Goal: Navigation & Orientation: Find specific page/section

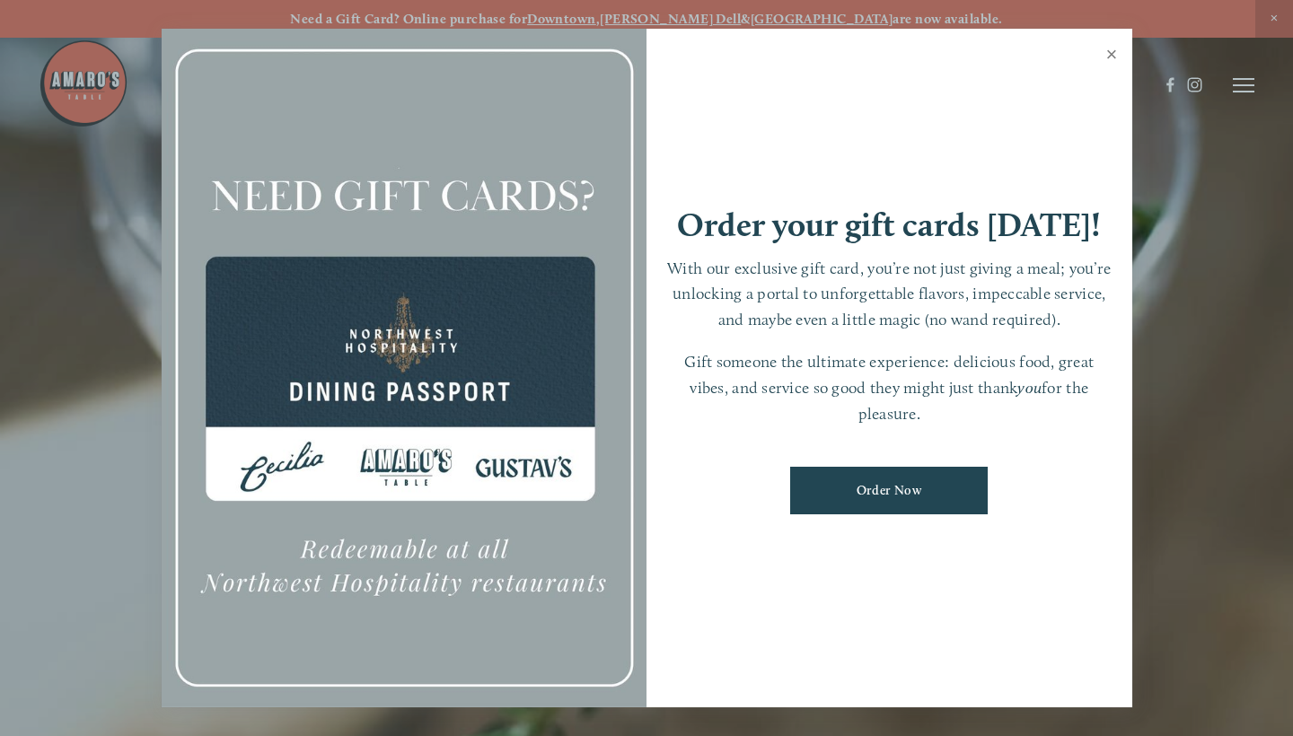
click at [1117, 65] on link "Close" at bounding box center [1112, 56] width 35 height 50
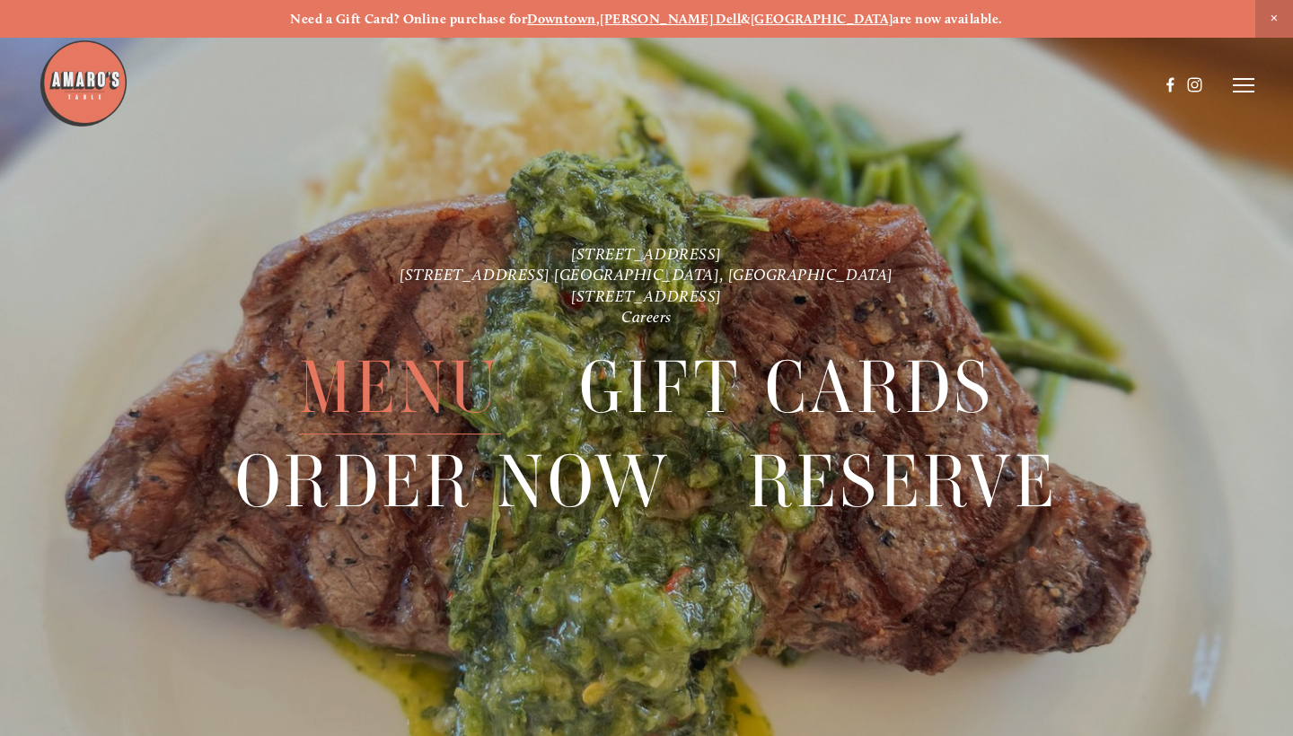
click at [374, 390] on span "Menu" at bounding box center [400, 387] width 202 height 93
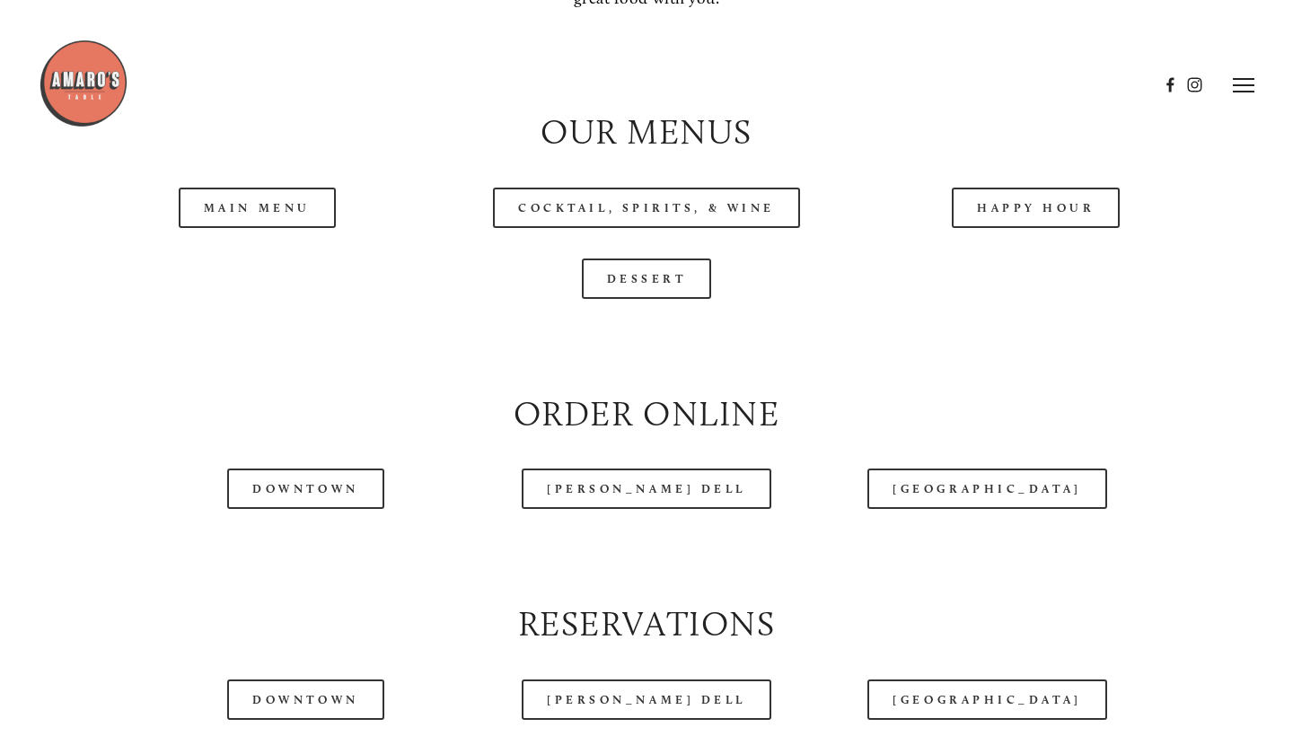
scroll to position [1771, 0]
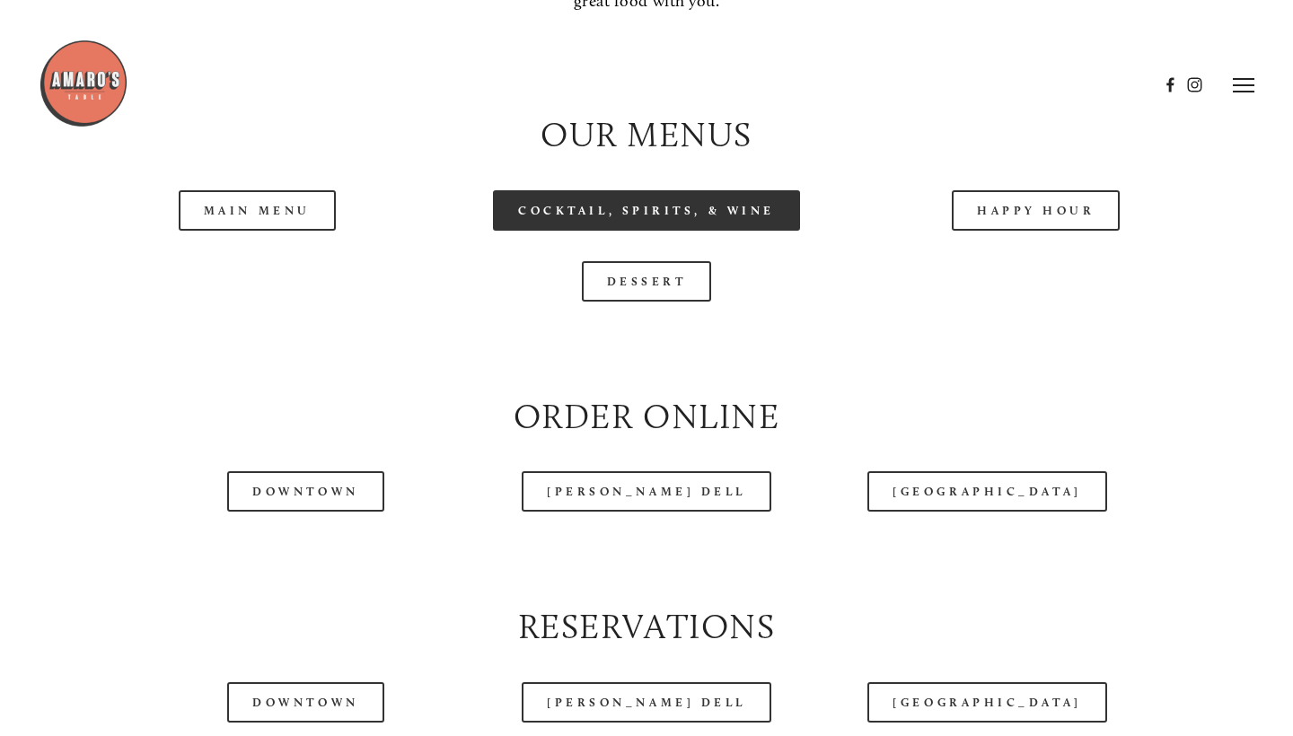
click at [675, 211] on link "Cocktail, Spirits, & Wine" at bounding box center [646, 210] width 307 height 40
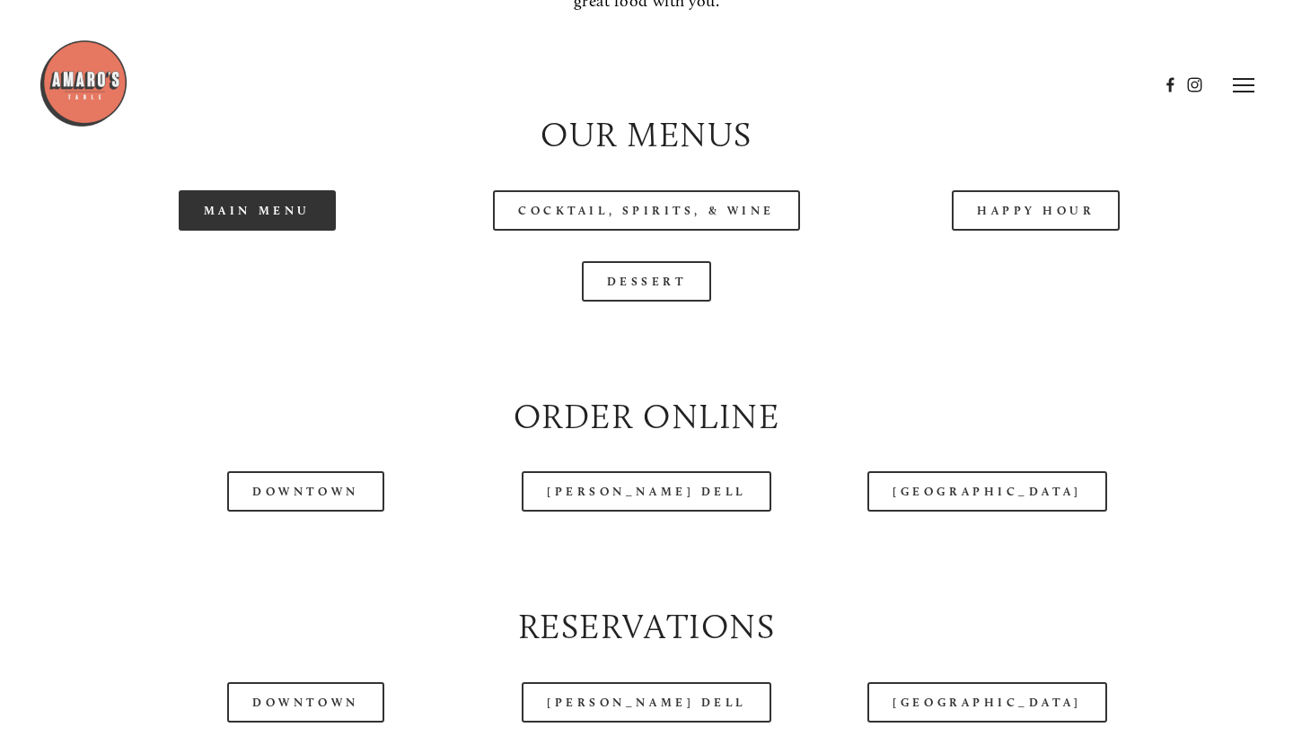
click at [288, 199] on link "Main Menu" at bounding box center [257, 210] width 157 height 40
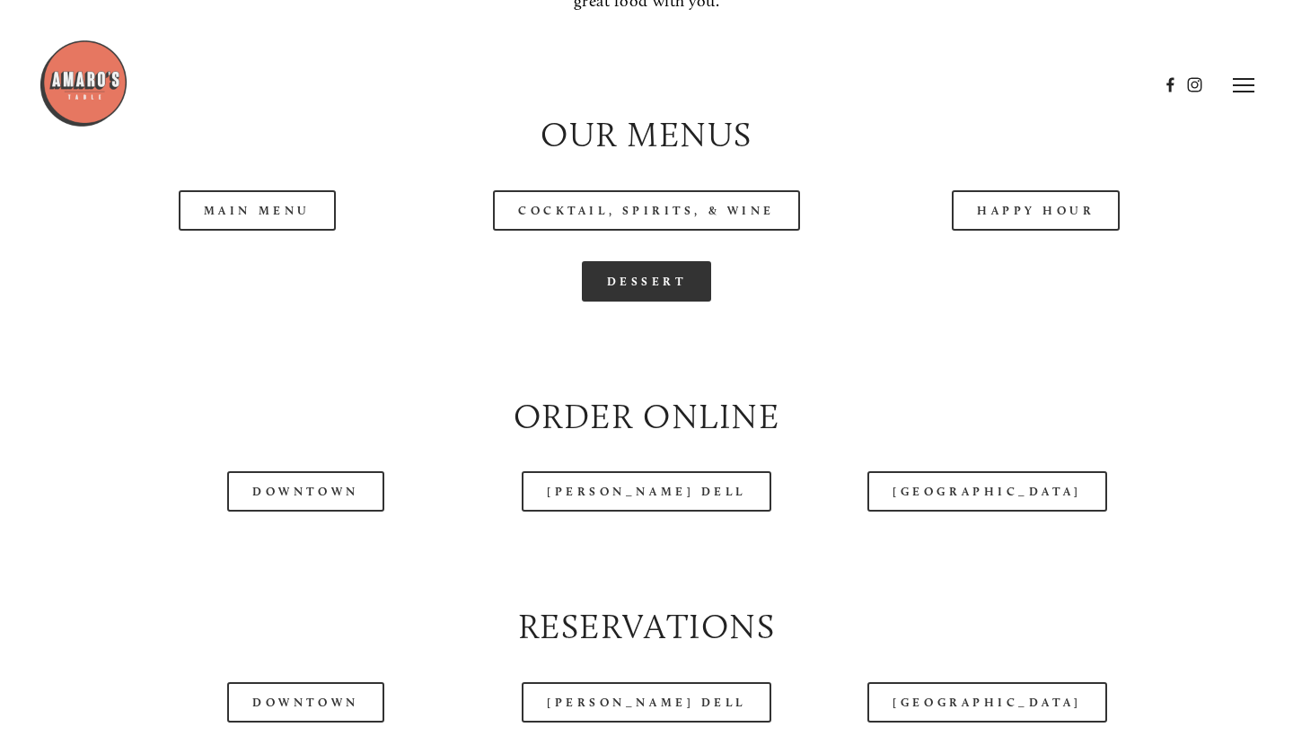
click at [629, 269] on link "Dessert" at bounding box center [647, 281] width 130 height 40
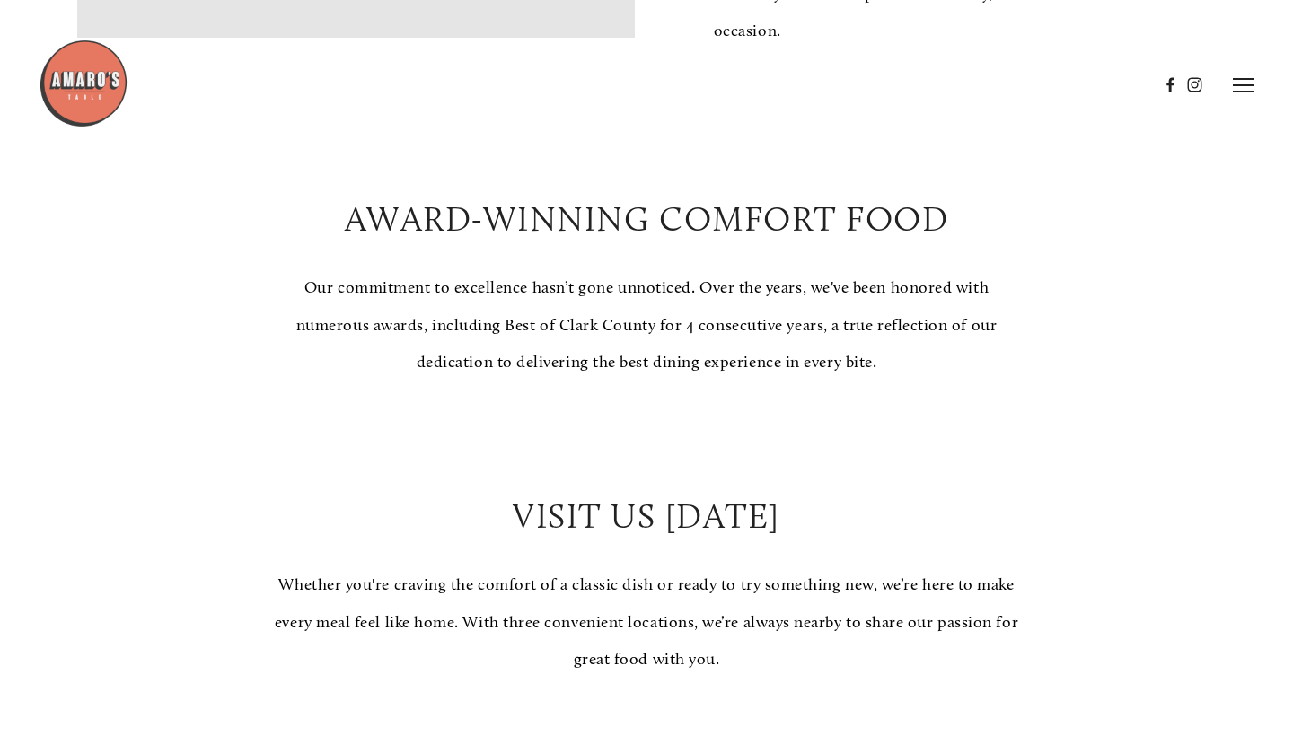
scroll to position [259, 0]
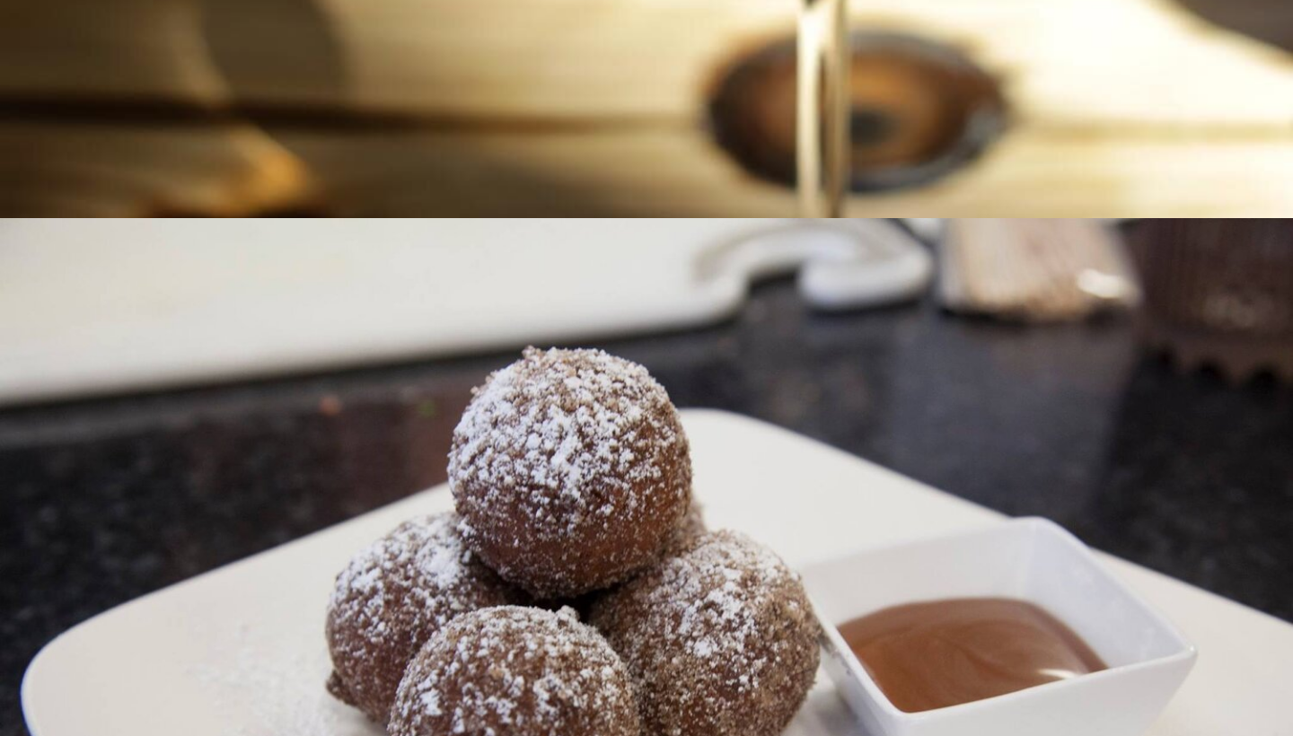
scroll to position [9228, 0]
